Goal: Task Accomplishment & Management: Manage account settings

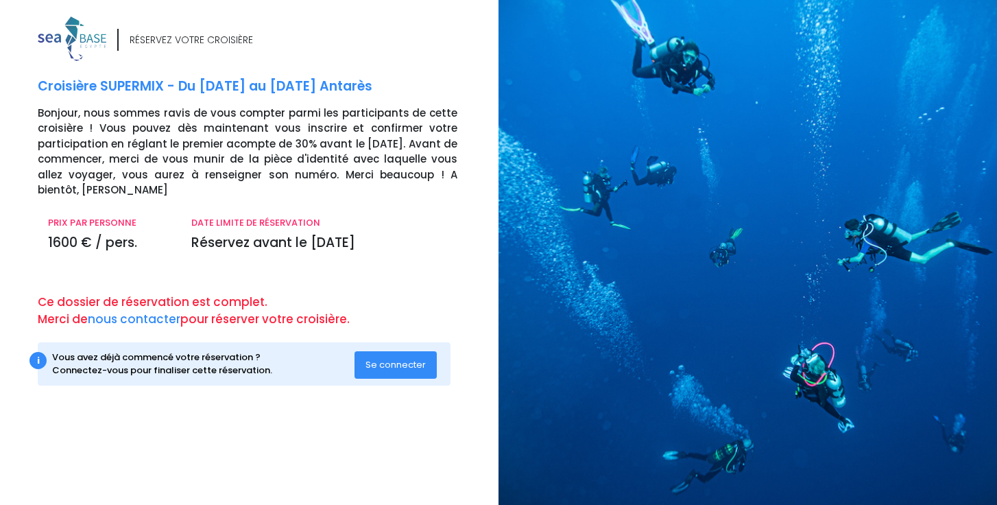
click at [394, 372] on button "Se connecter" at bounding box center [396, 364] width 82 height 27
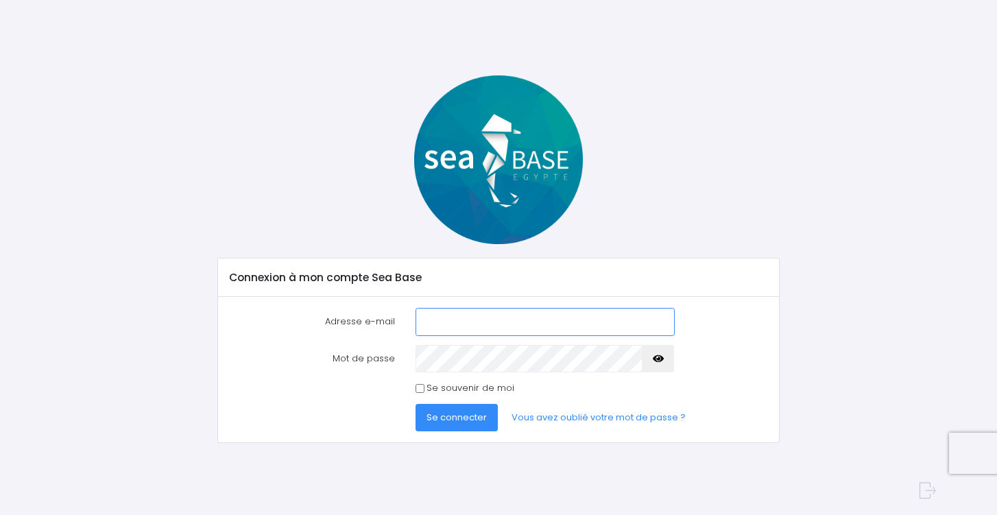
type input "laurent.lelouarn@azurintegration.fr"
click at [459, 427] on button "Se connecter" at bounding box center [457, 417] width 82 height 27
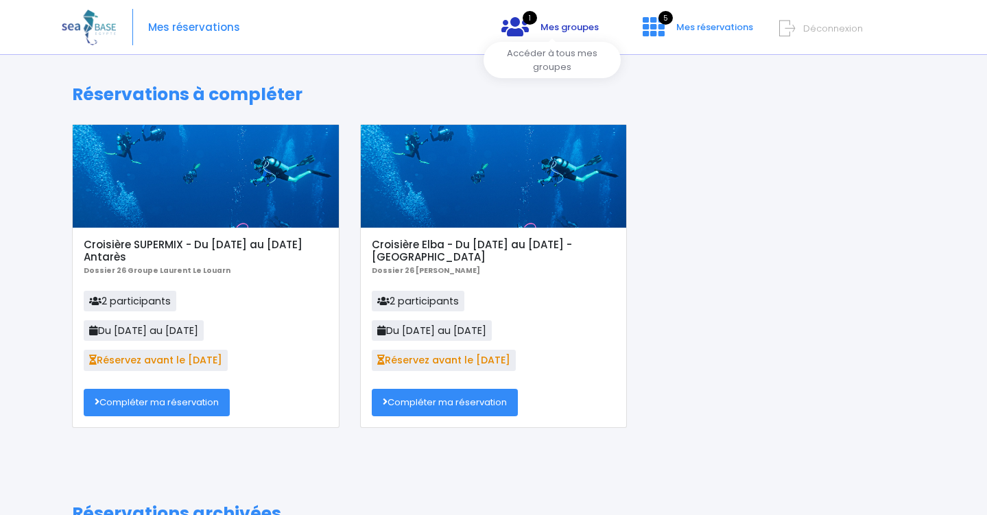
click at [553, 27] on span "Mes groupes" at bounding box center [569, 27] width 58 height 13
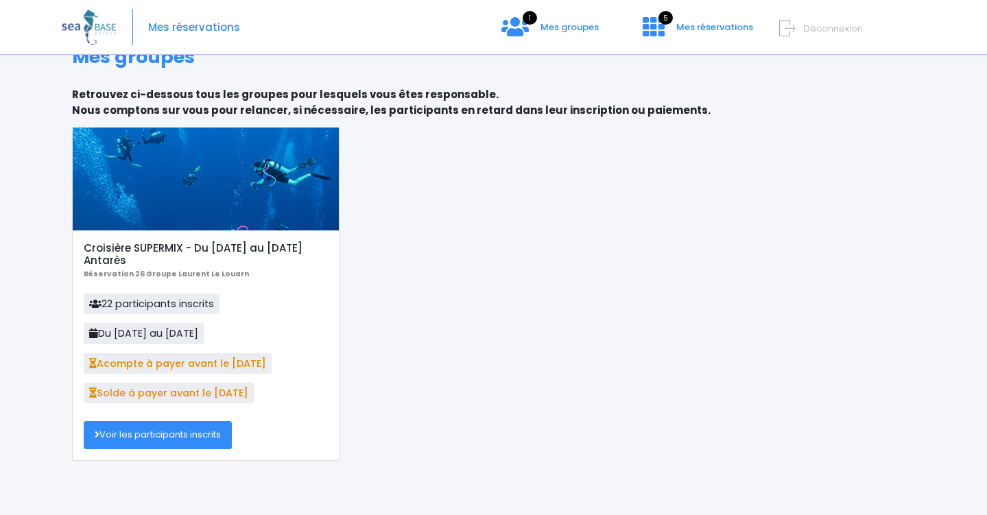
scroll to position [37, 0]
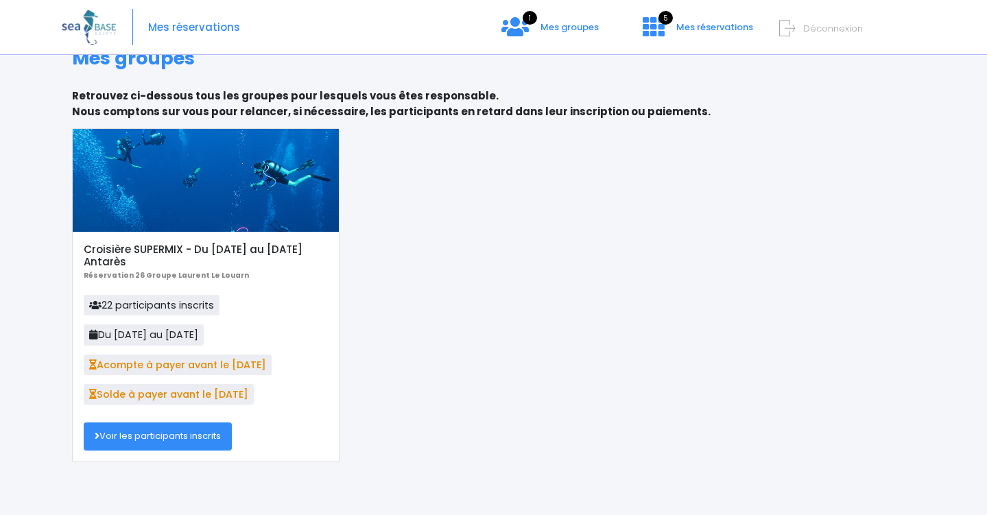
click at [163, 438] on link "Voir les participants inscrits" at bounding box center [158, 435] width 148 height 27
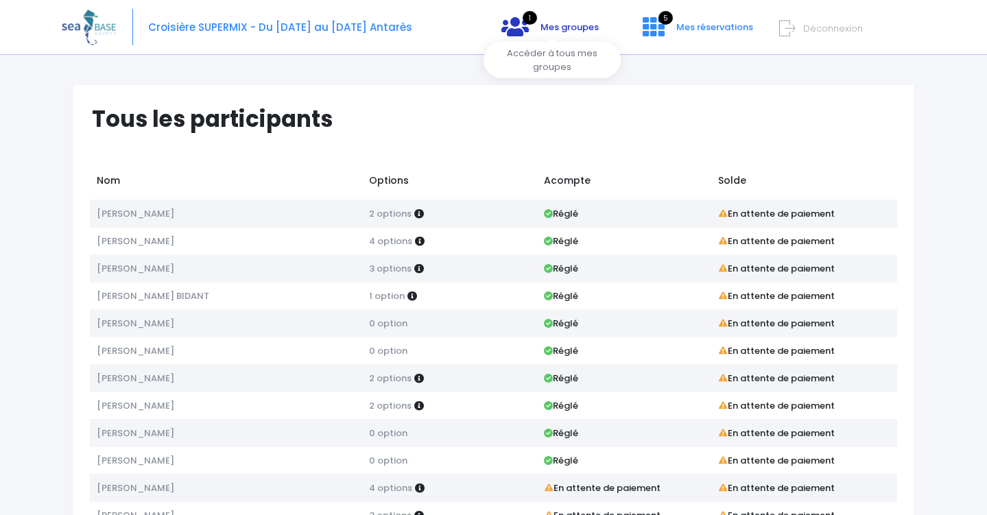
click at [563, 24] on span "Mes groupes" at bounding box center [569, 27] width 58 height 13
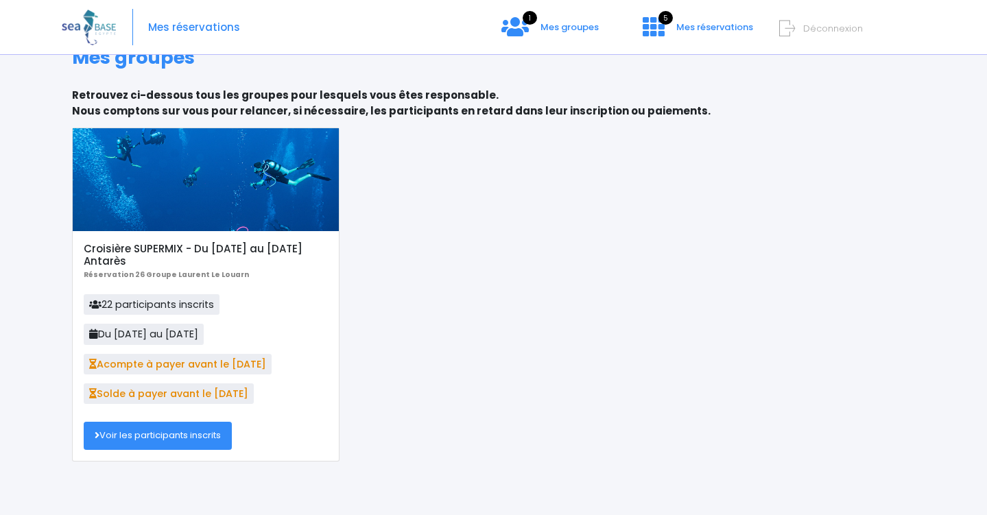
scroll to position [37, 0]
